Goal: Find specific page/section: Find specific page/section

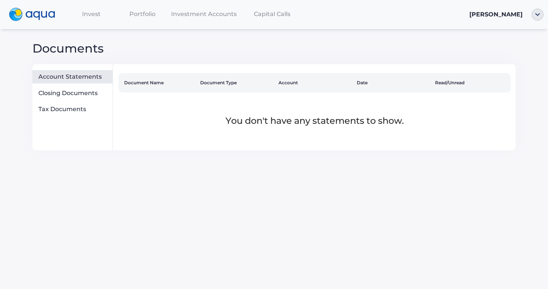
click at [517, 12] on span "[PERSON_NAME]" at bounding box center [495, 14] width 53 height 7
click at [542, 13] on img "button" at bounding box center [538, 15] width 12 height 12
click at [516, 42] on link "Documents" at bounding box center [515, 41] width 49 height 7
click at [142, 12] on span "Portfolio" at bounding box center [142, 13] width 26 height 7
